Goal: Task Accomplishment & Management: Manage account settings

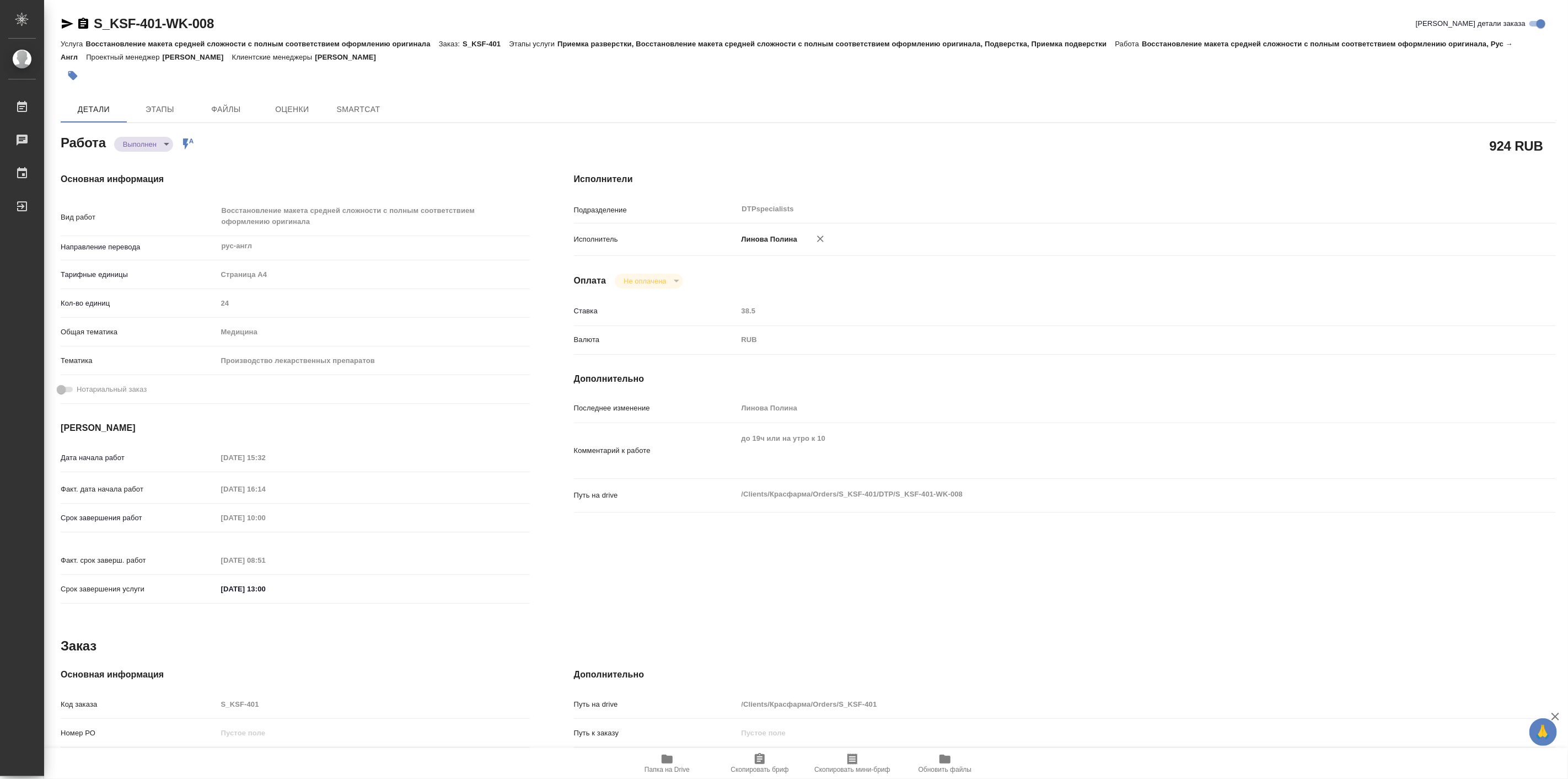
type textarea "x"
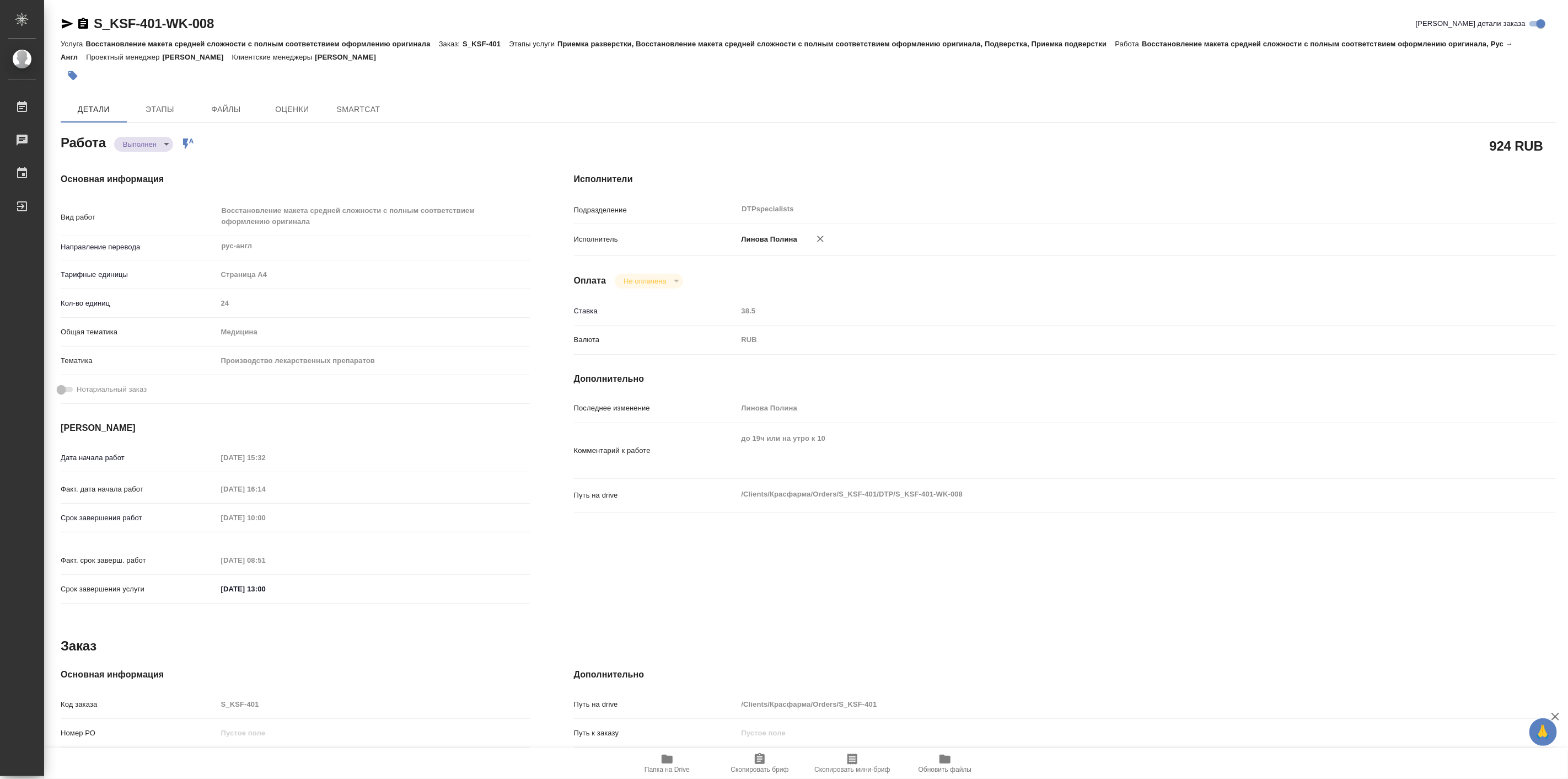
type textarea "x"
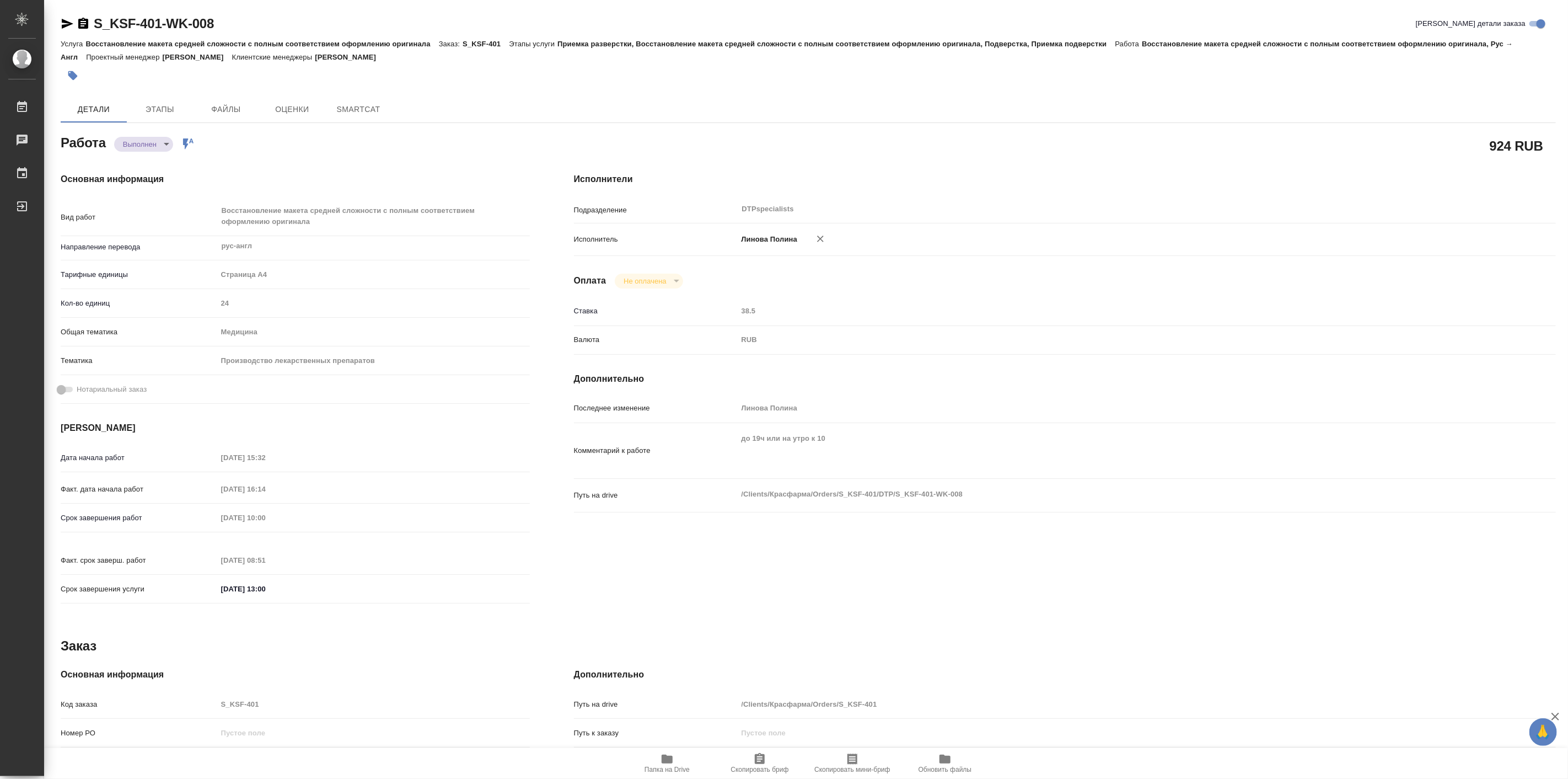
type textarea "x"
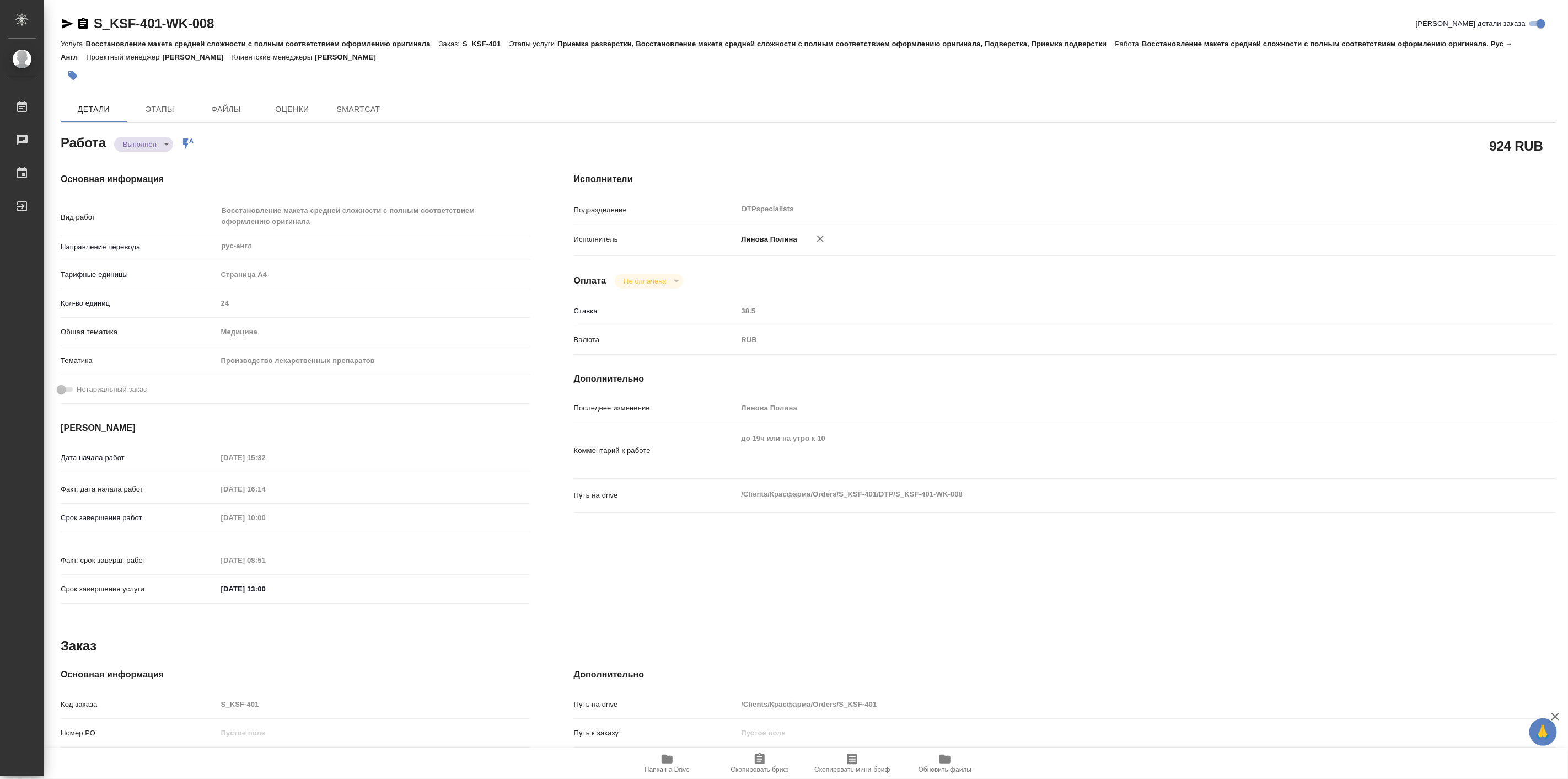
type textarea "x"
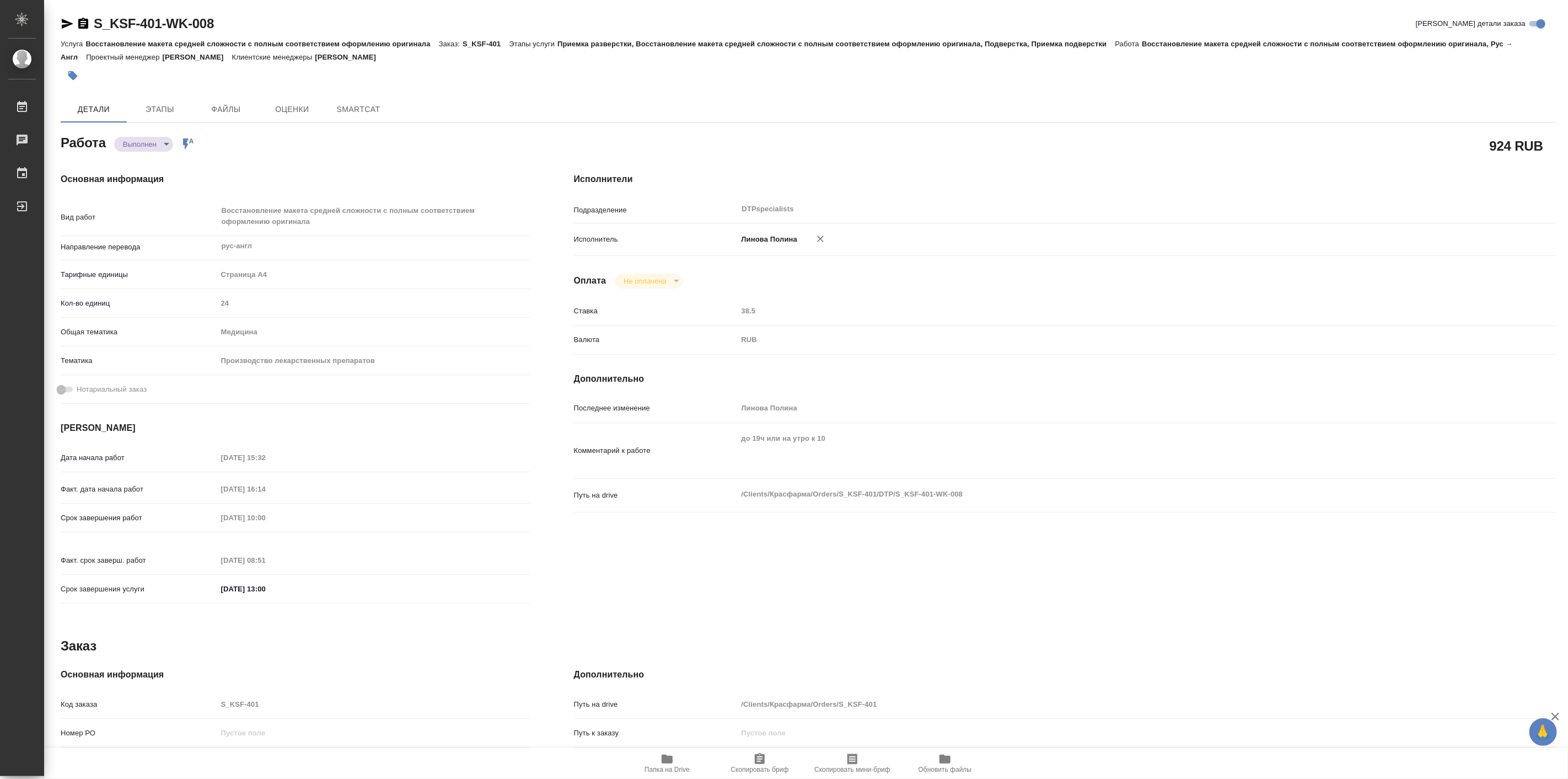
type textarea "x"
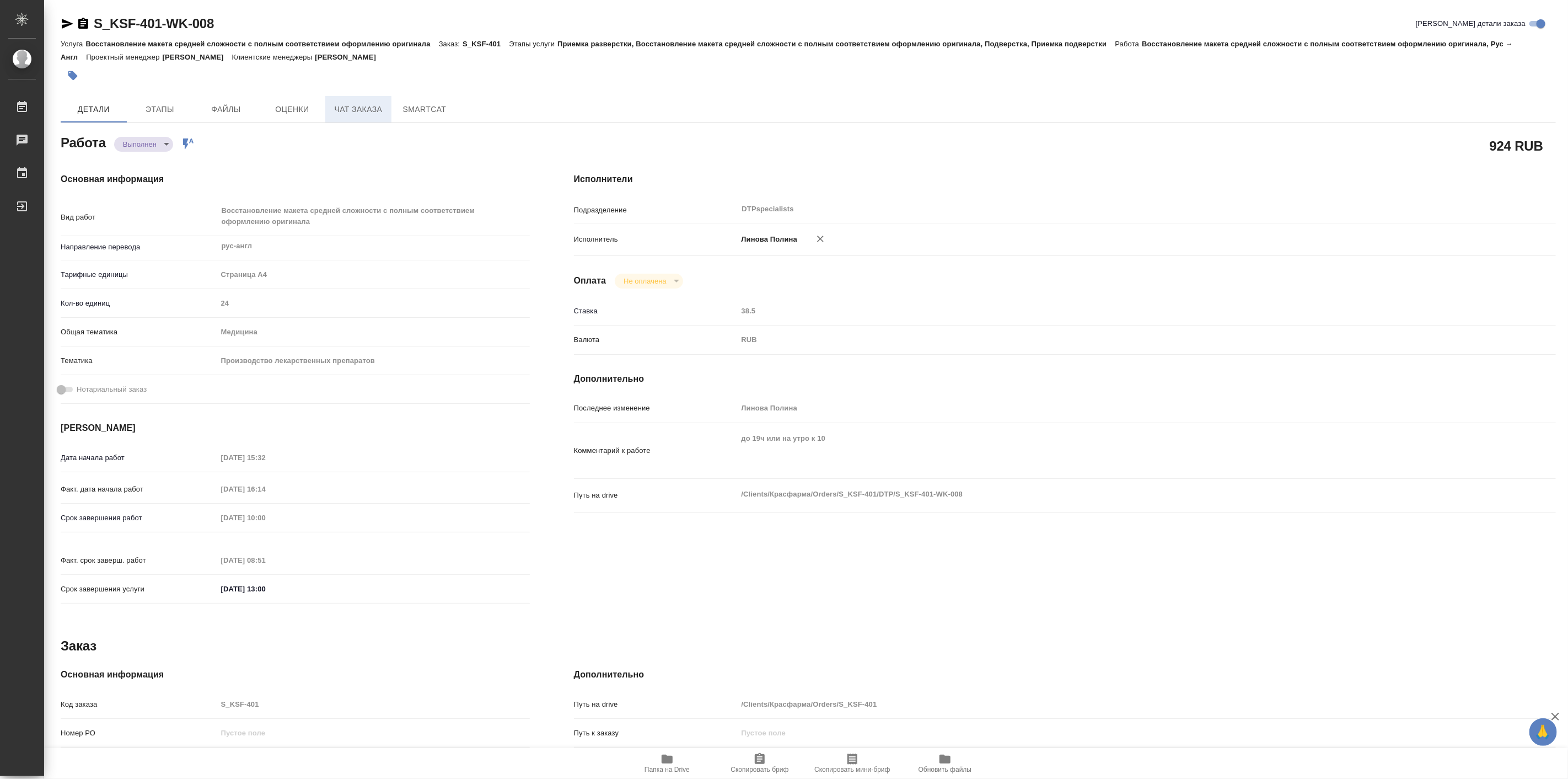
type textarea "x"
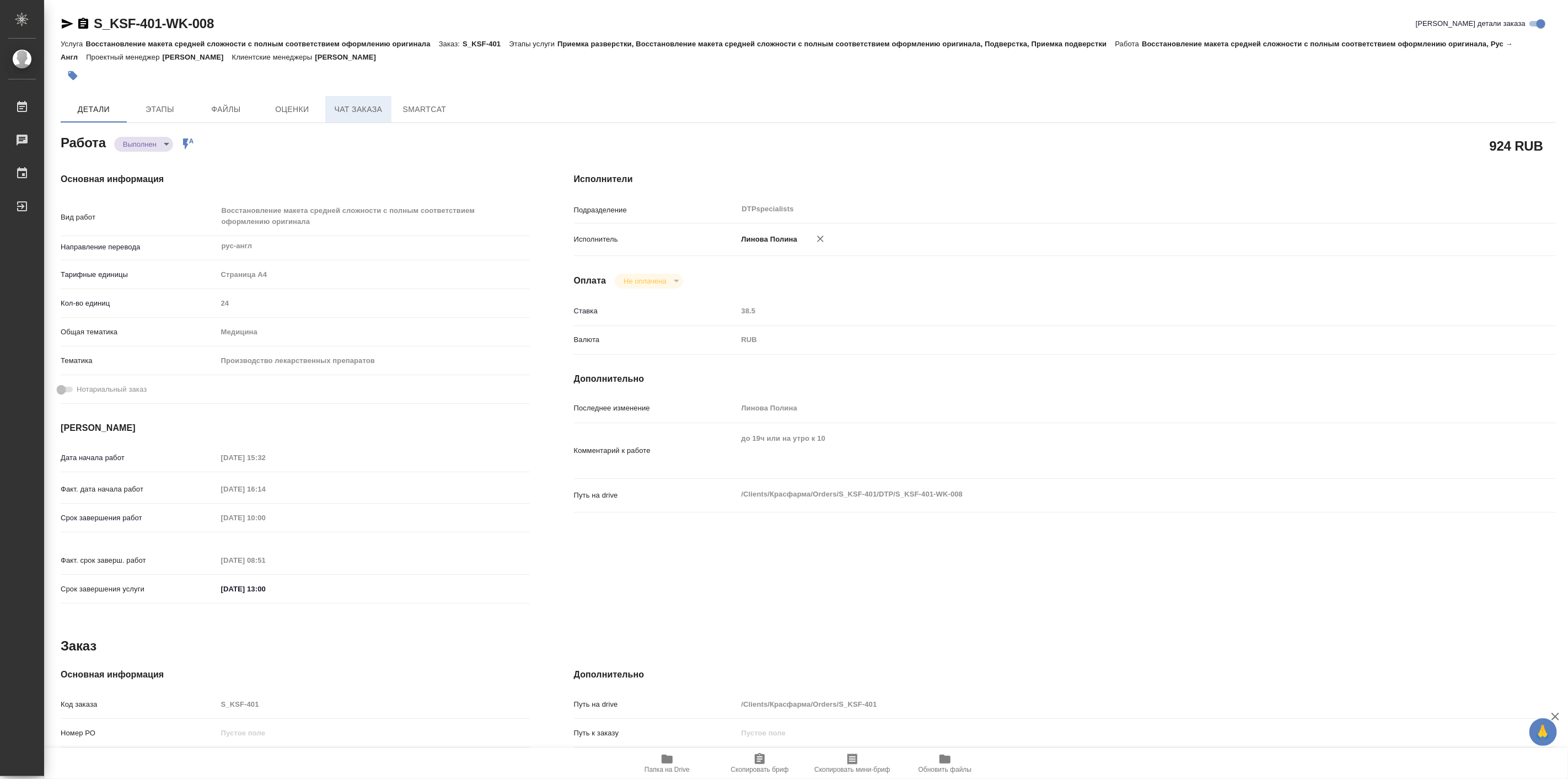
click at [376, 112] on span "Чат заказа" at bounding box center [358, 109] width 53 height 13
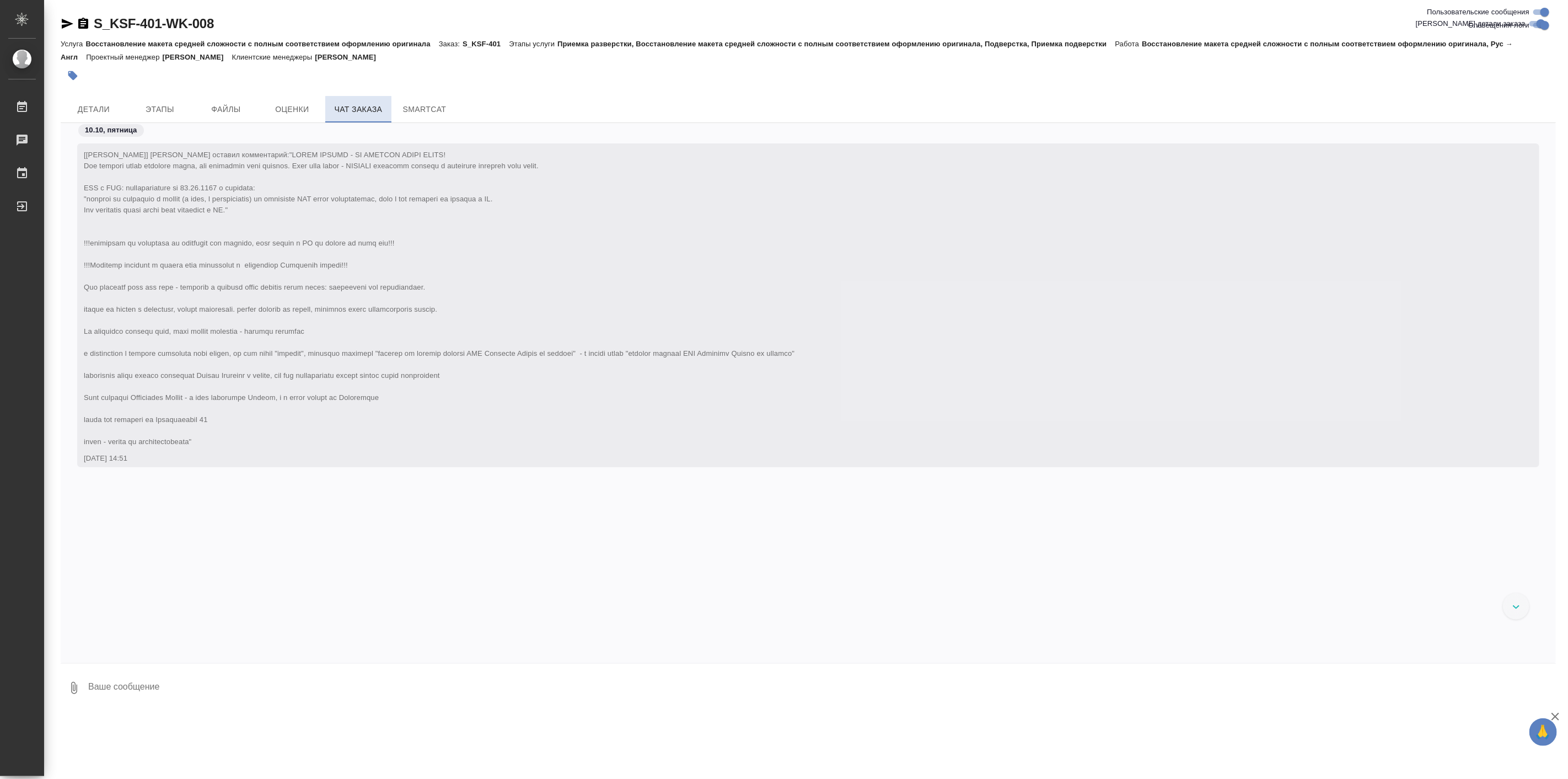
scroll to position [19166, 0]
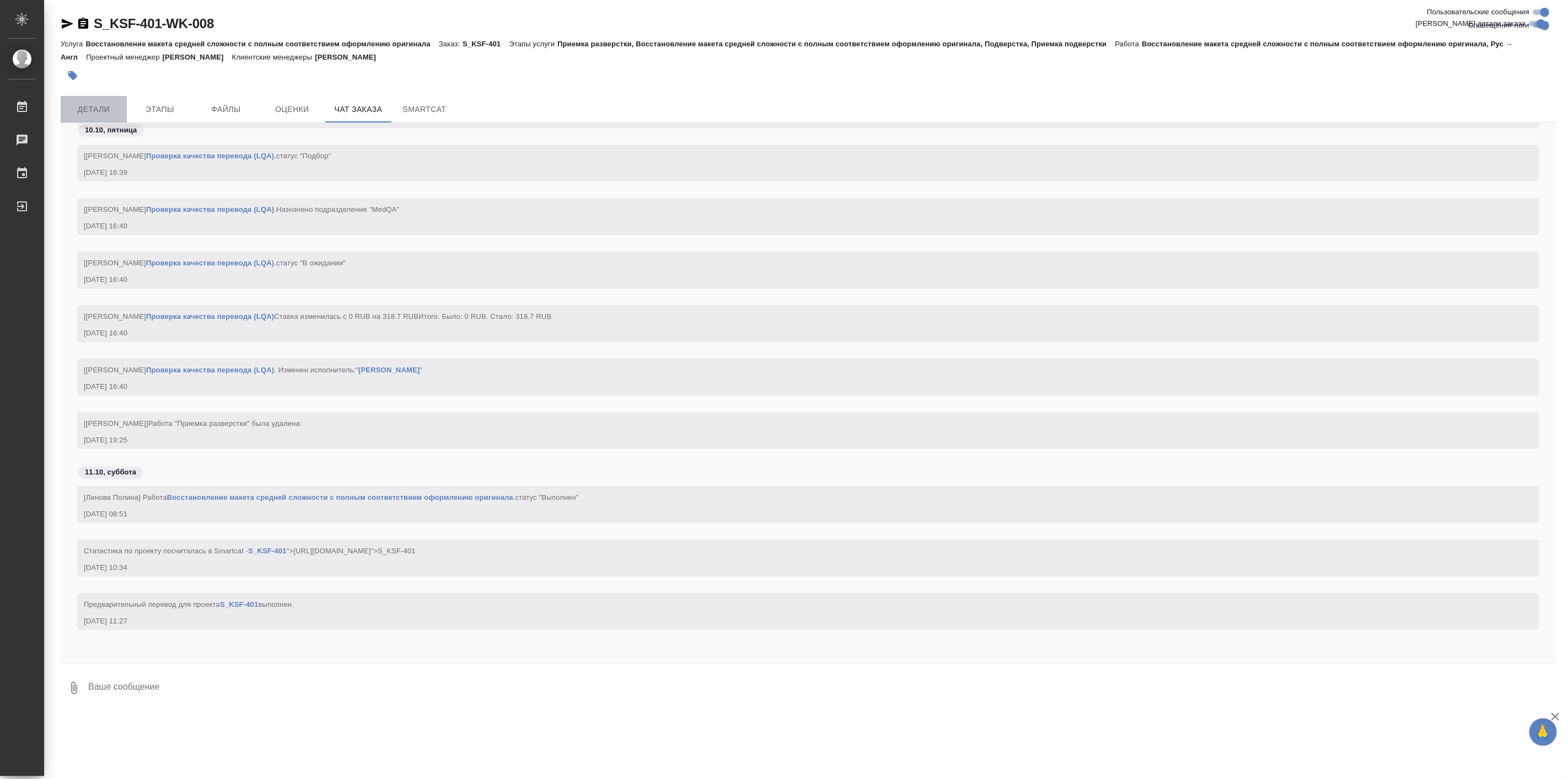
click at [101, 96] on button "Детали" at bounding box center [94, 109] width 67 height 26
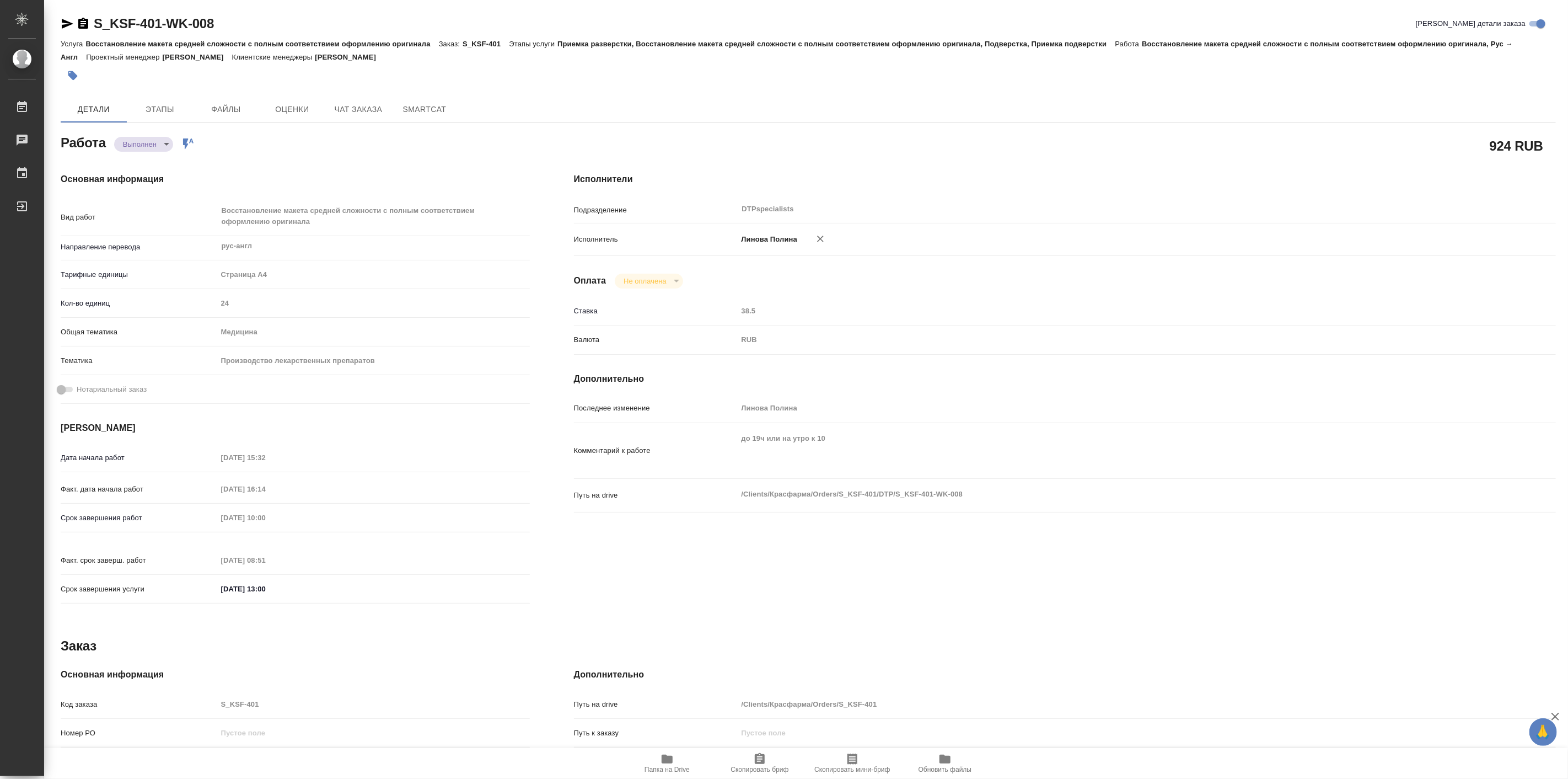
type textarea "x"
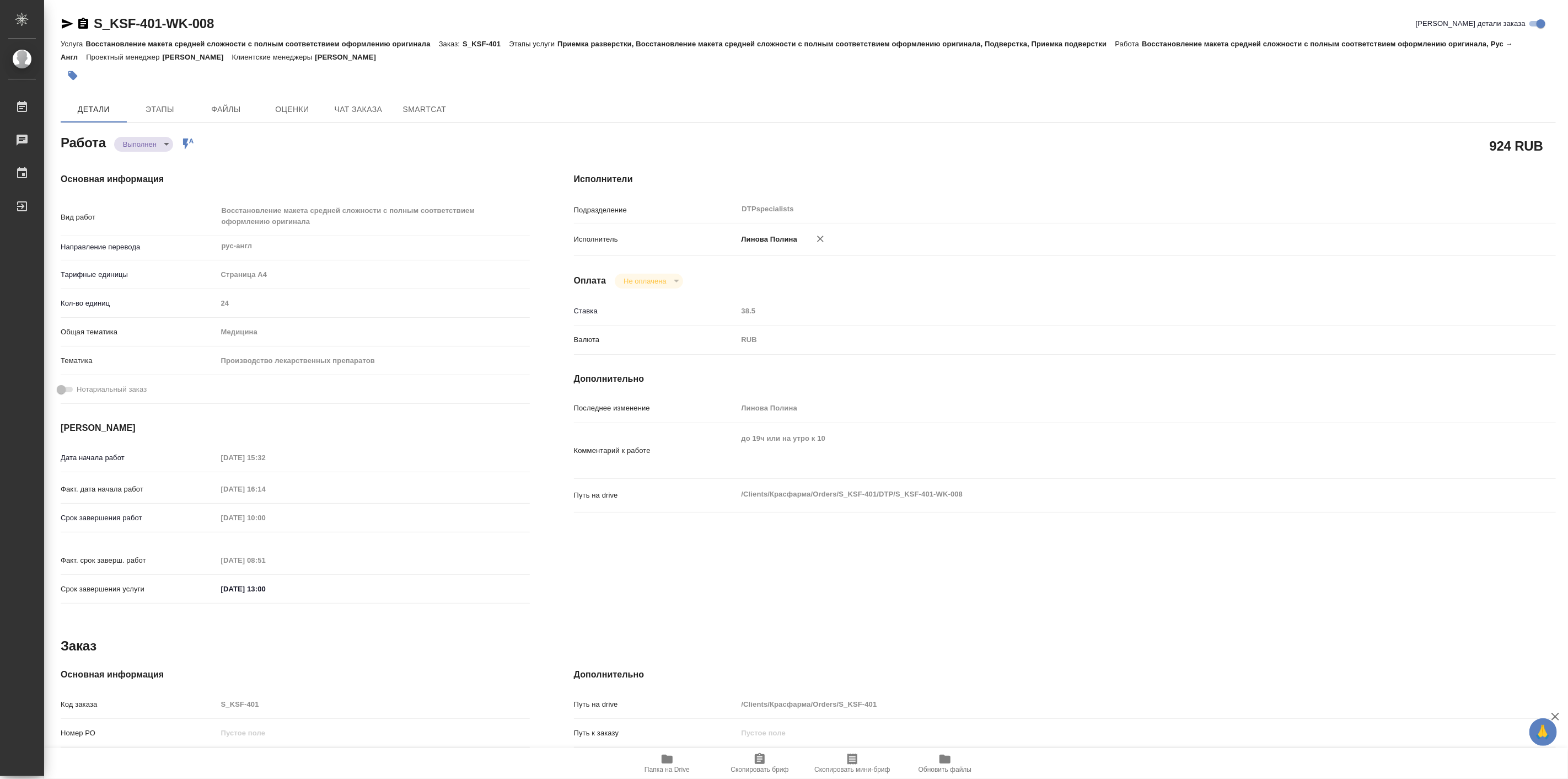
type textarea "x"
